Goal: Check status: Check status

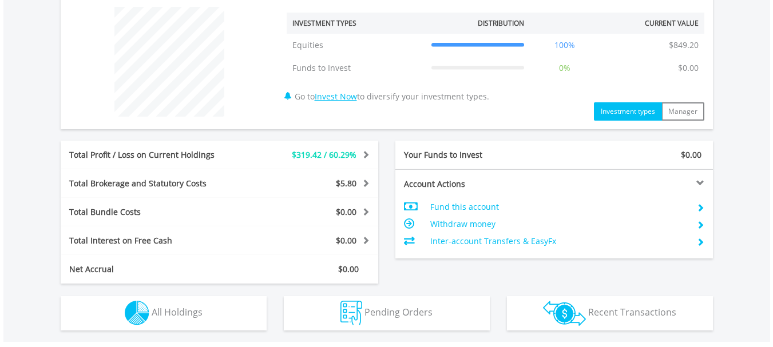
scroll to position [458, 0]
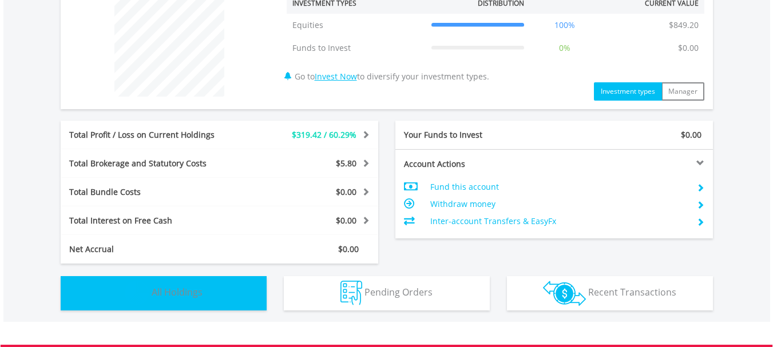
click at [139, 297] on img "button" at bounding box center [137, 293] width 25 height 25
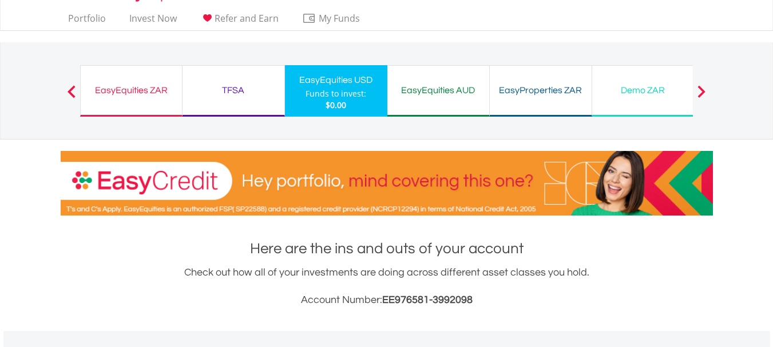
scroll to position [2, 0]
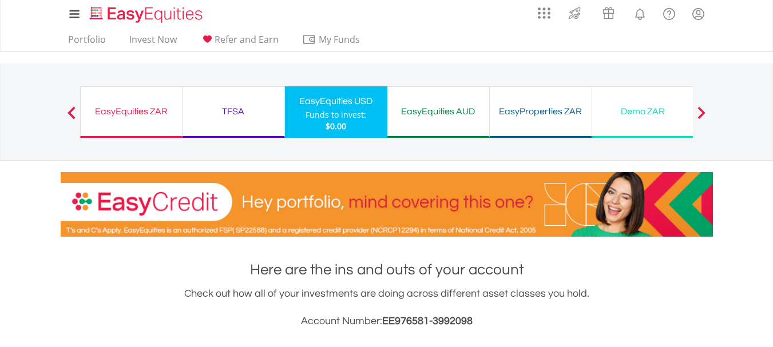
click at [223, 112] on div "TFSA" at bounding box center [233, 112] width 88 height 16
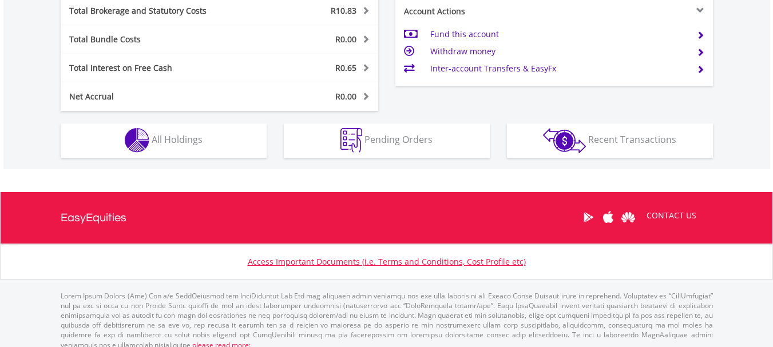
scroll to position [621, 0]
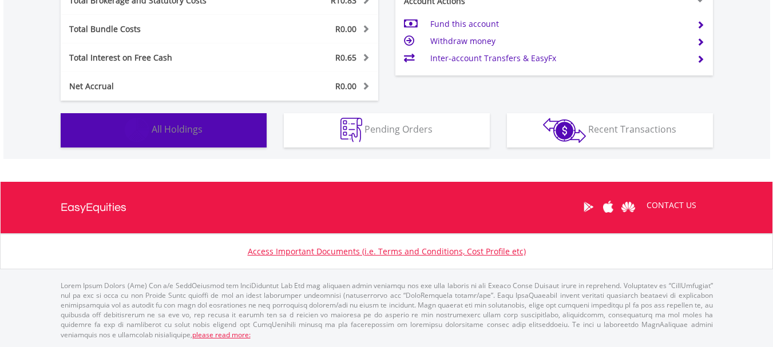
click at [149, 127] on img "button" at bounding box center [137, 130] width 25 height 25
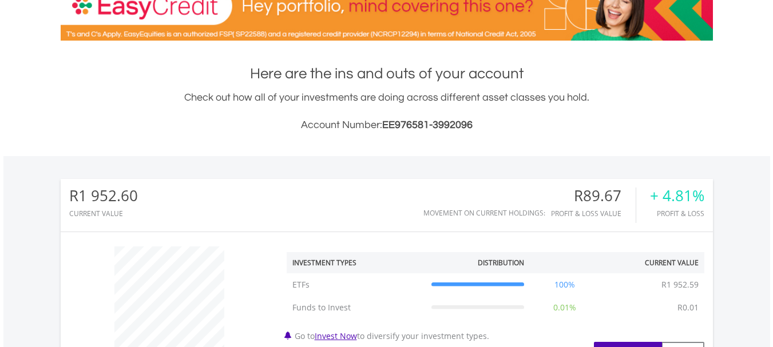
scroll to position [0, 0]
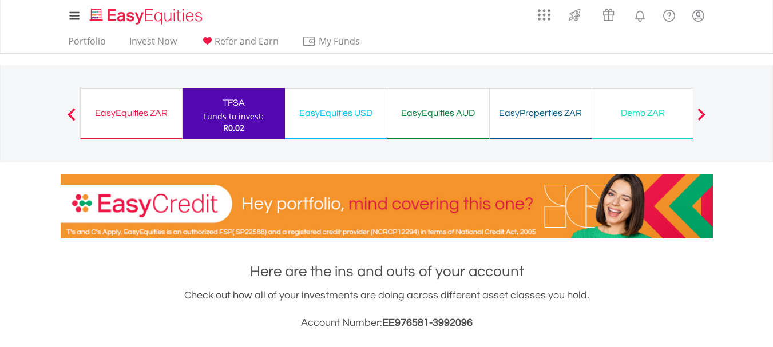
click at [145, 108] on div "EasyEquities ZAR" at bounding box center [132, 113] width 88 height 16
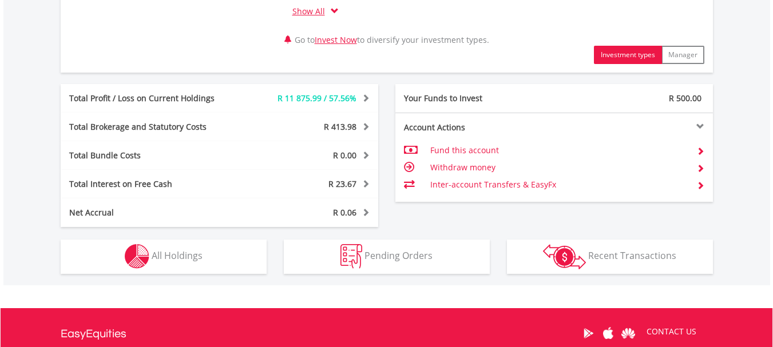
scroll to position [629, 0]
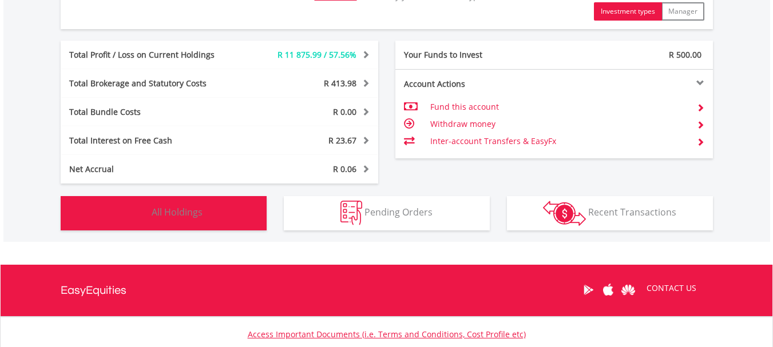
click at [135, 216] on img "button" at bounding box center [137, 213] width 25 height 25
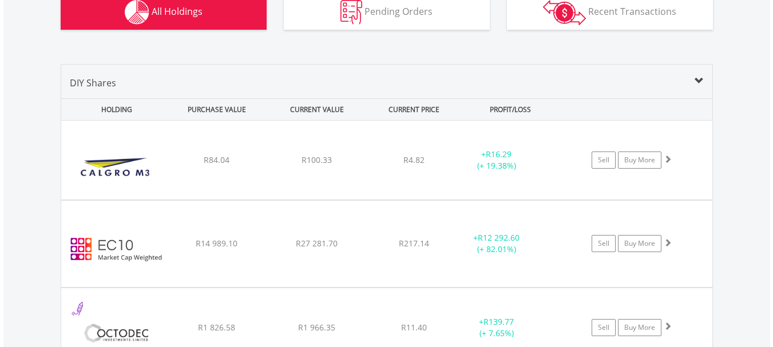
scroll to position [665, 0]
